Goal: Information Seeking & Learning: Check status

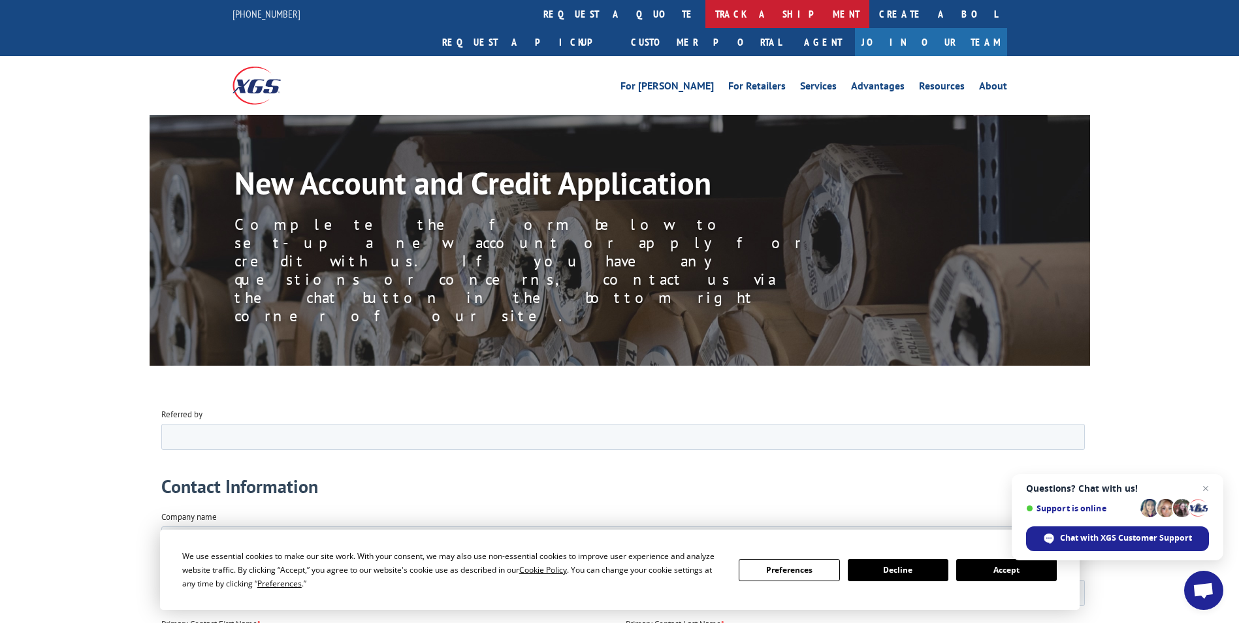
click at [705, 18] on link "track a shipment" at bounding box center [787, 14] width 164 height 28
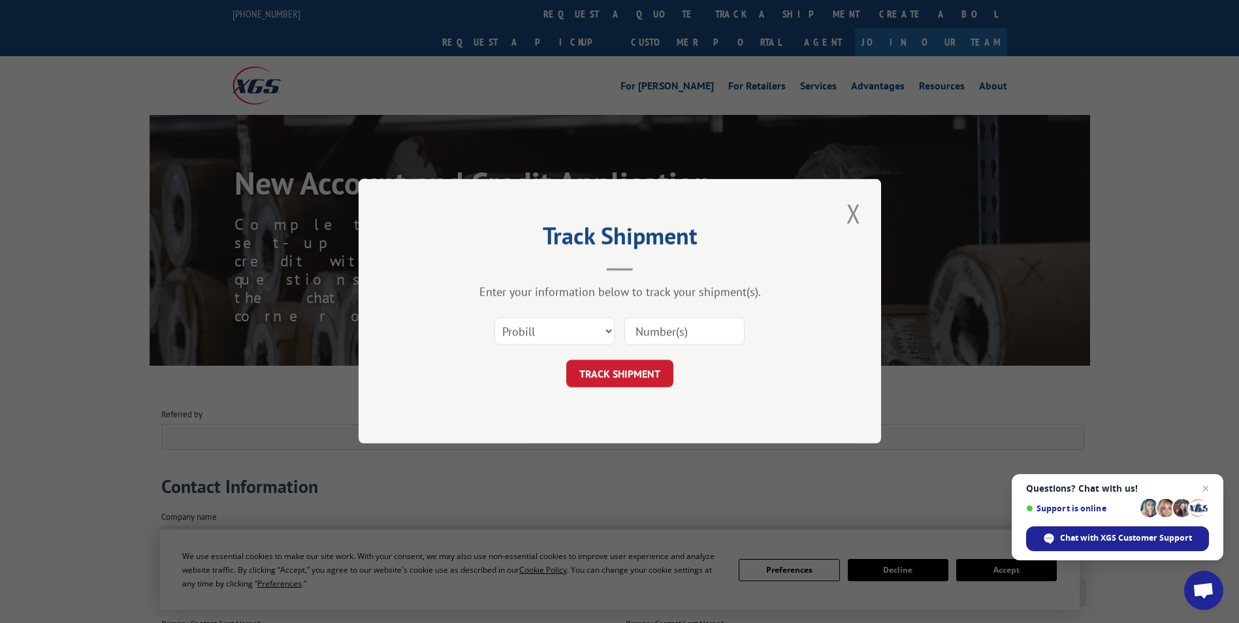
click at [674, 331] on input at bounding box center [684, 331] width 120 height 27
paste input "30149"
type input "30149"
click at [615, 374] on button "TRACK SHIPMENT" at bounding box center [619, 374] width 107 height 27
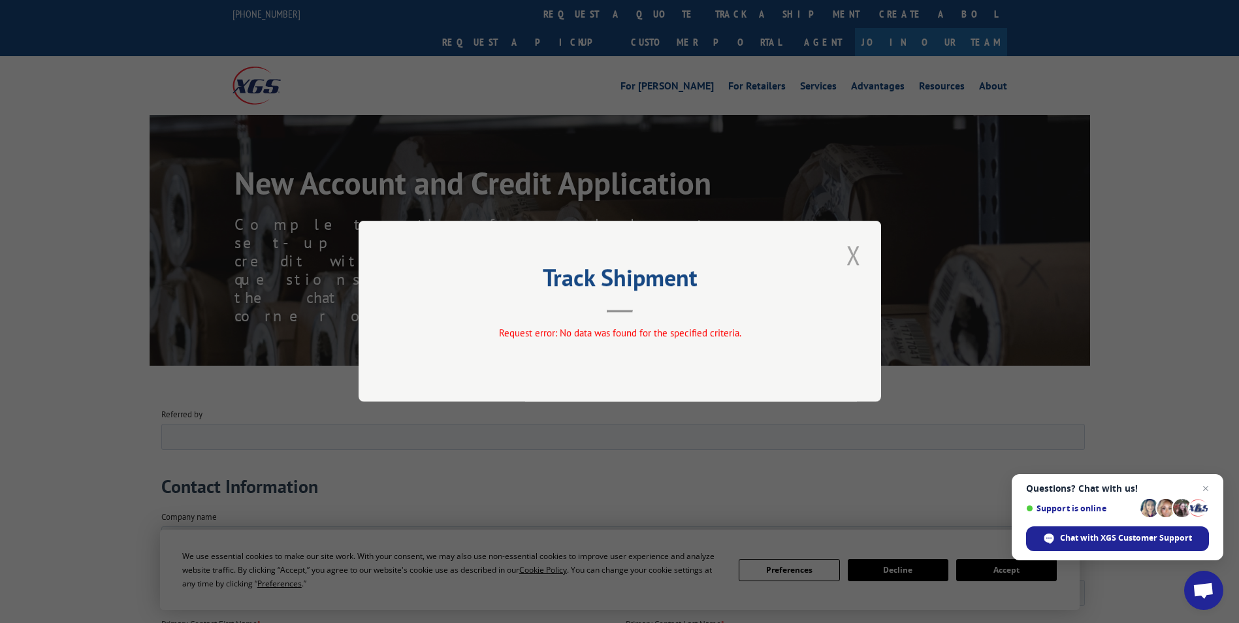
click at [856, 257] on button "Close modal" at bounding box center [854, 255] width 22 height 36
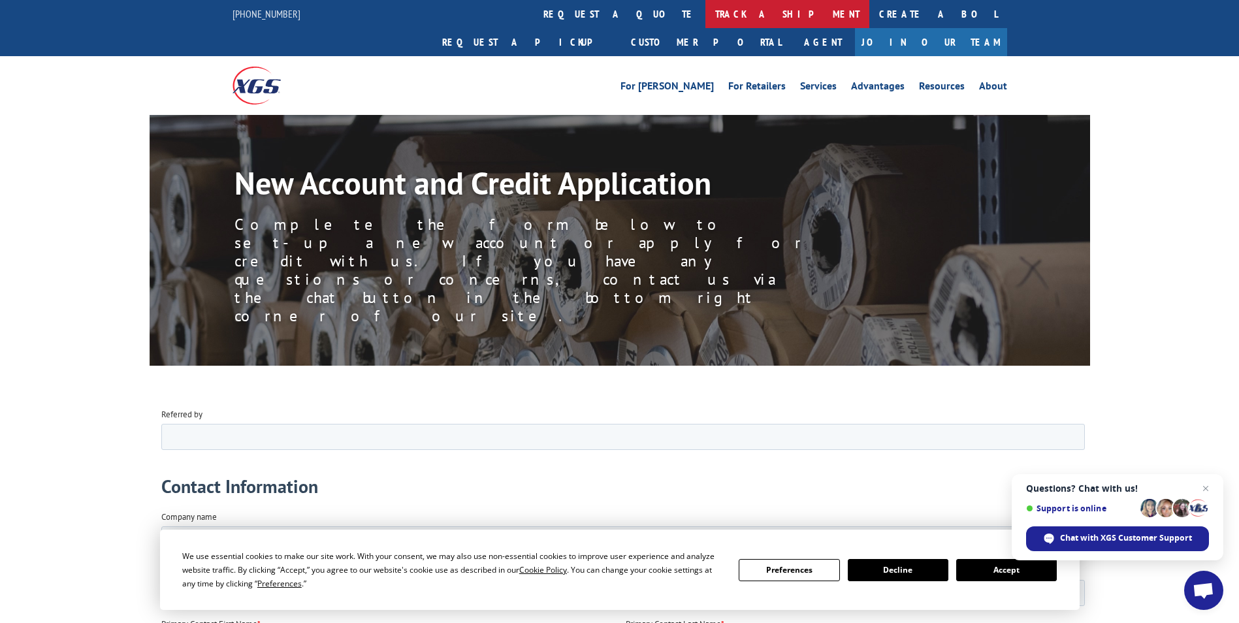
click at [705, 18] on link "track a shipment" at bounding box center [787, 14] width 164 height 28
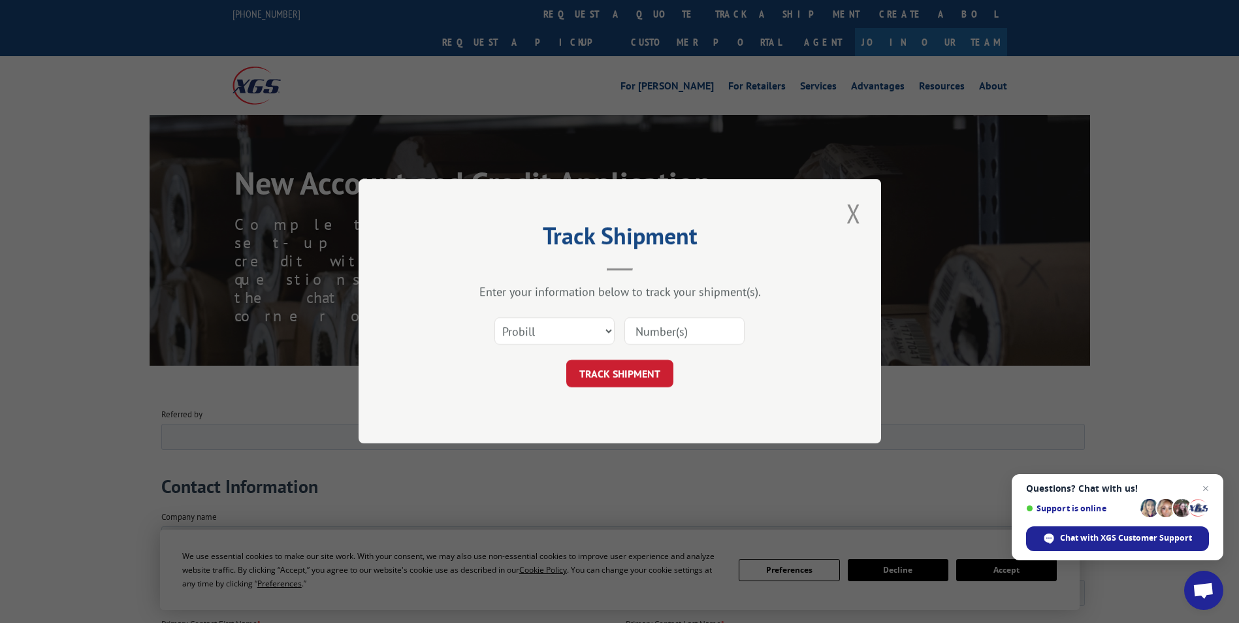
click at [685, 329] on input at bounding box center [684, 331] width 120 height 27
click at [650, 334] on input "03149" at bounding box center [684, 331] width 120 height 27
type input "030149"
click at [642, 374] on button "TRACK SHIPMENT" at bounding box center [619, 374] width 107 height 27
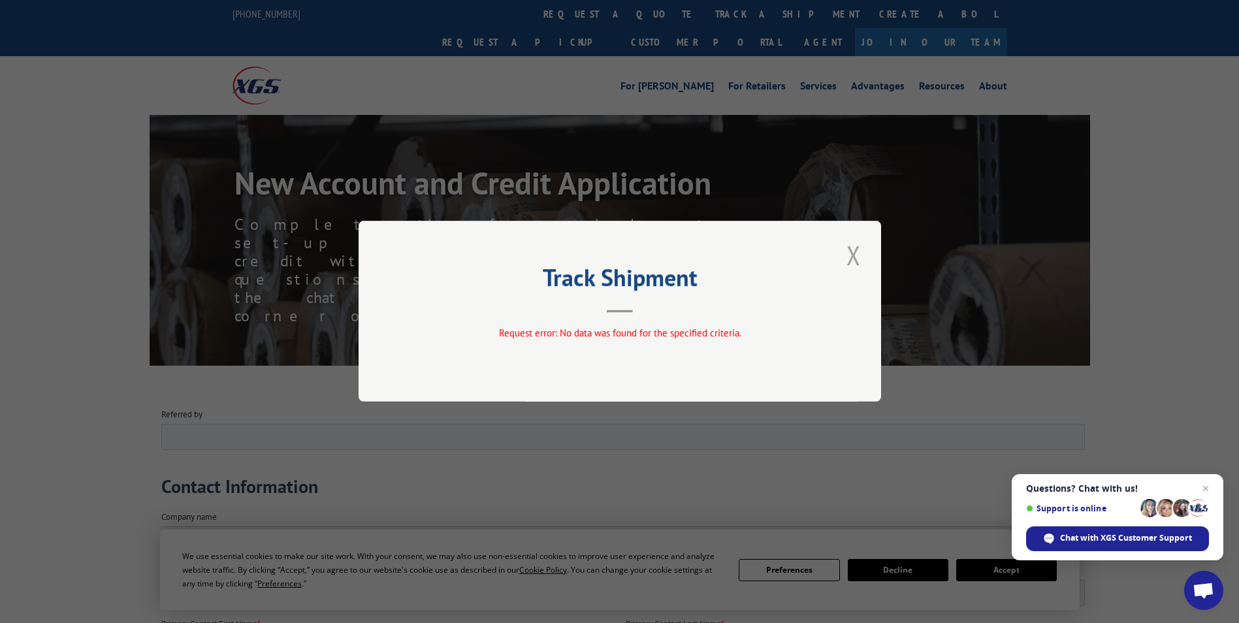
click at [850, 256] on button "Close modal" at bounding box center [854, 255] width 22 height 36
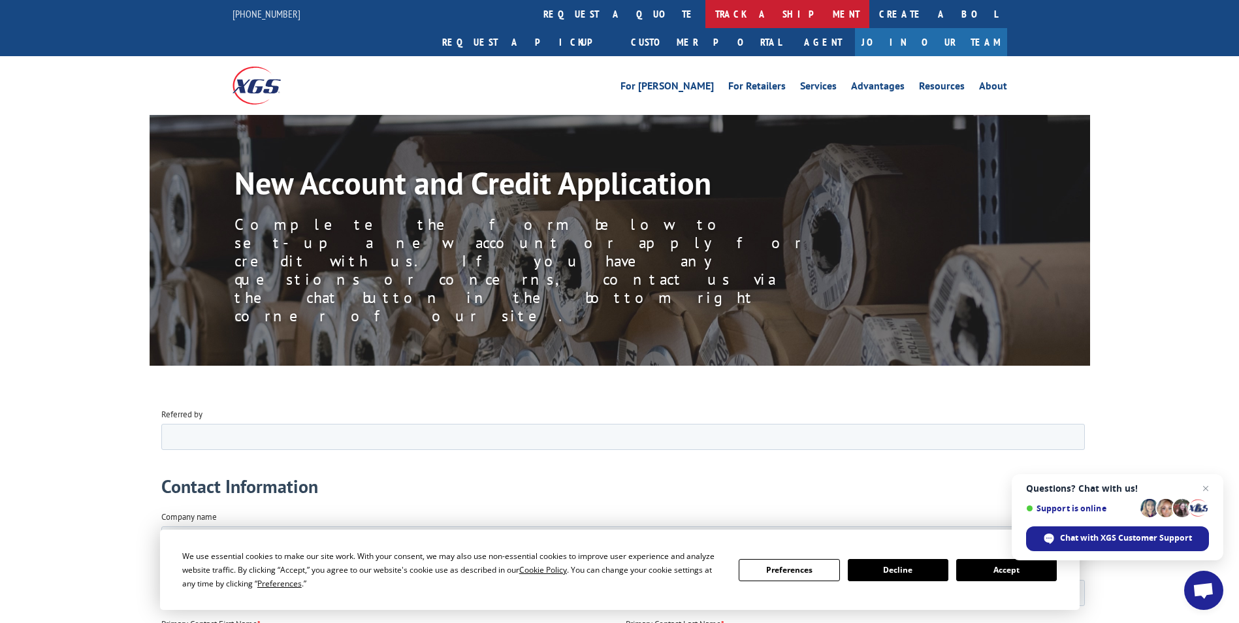
click at [705, 8] on link "track a shipment" at bounding box center [787, 14] width 164 height 28
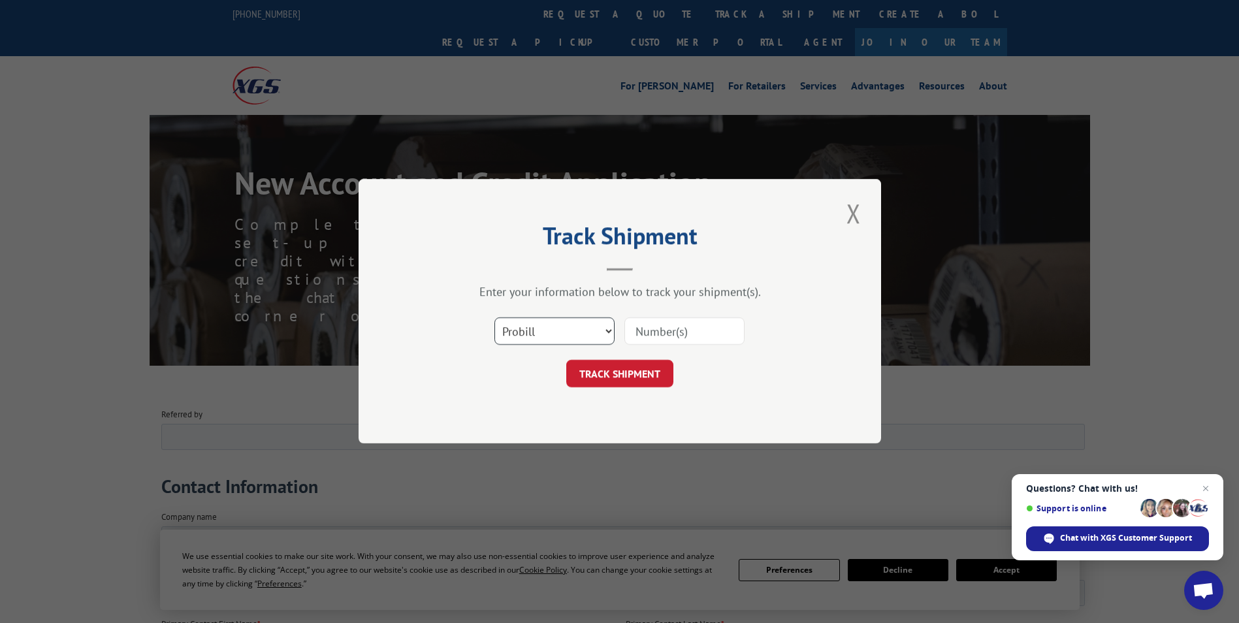
click at [607, 329] on select "Select category... Probill BOL PO" at bounding box center [554, 331] width 120 height 27
select select "bol"
click at [494, 318] on select "Select category... Probill BOL PO" at bounding box center [554, 331] width 120 height 27
click at [649, 329] on input at bounding box center [684, 331] width 120 height 27
paste input "30149"
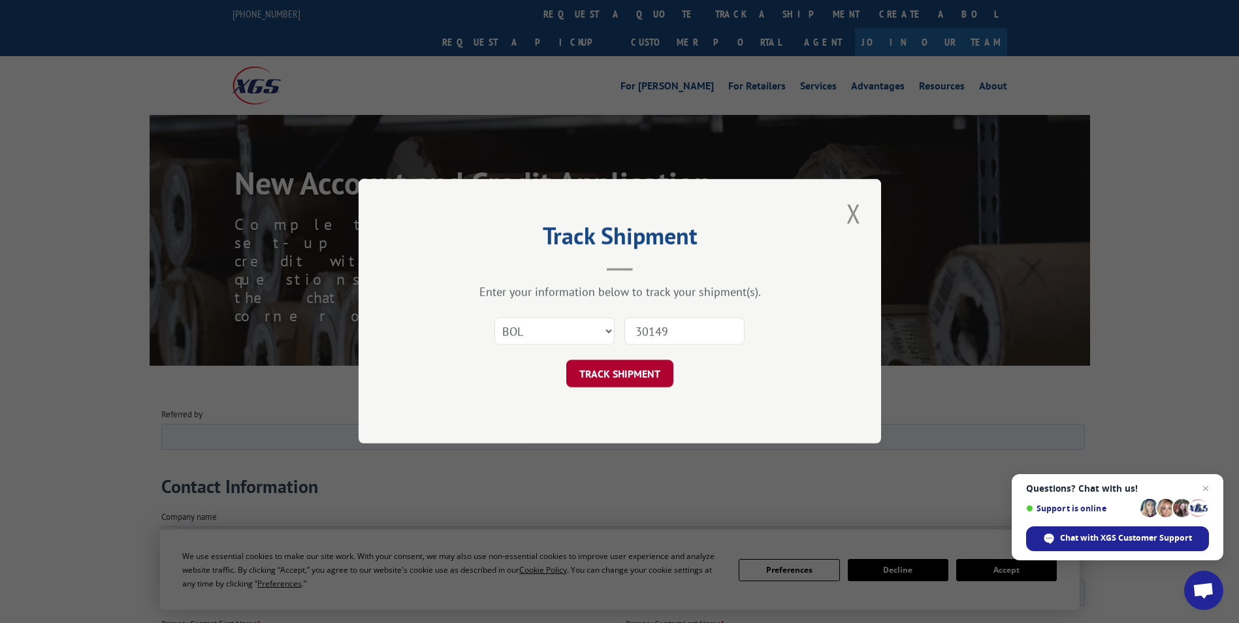
type input "30149"
click at [628, 378] on button "TRACK SHIPMENT" at bounding box center [619, 374] width 107 height 27
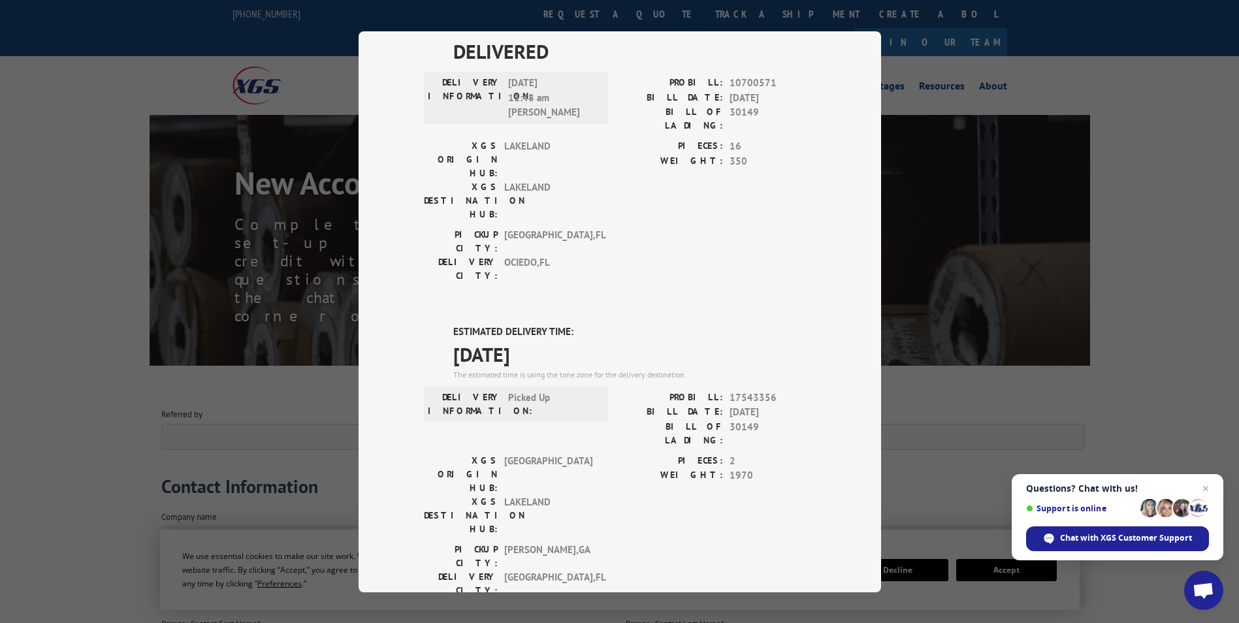
scroll to position [131, 0]
